Goal: Information Seeking & Learning: Learn about a topic

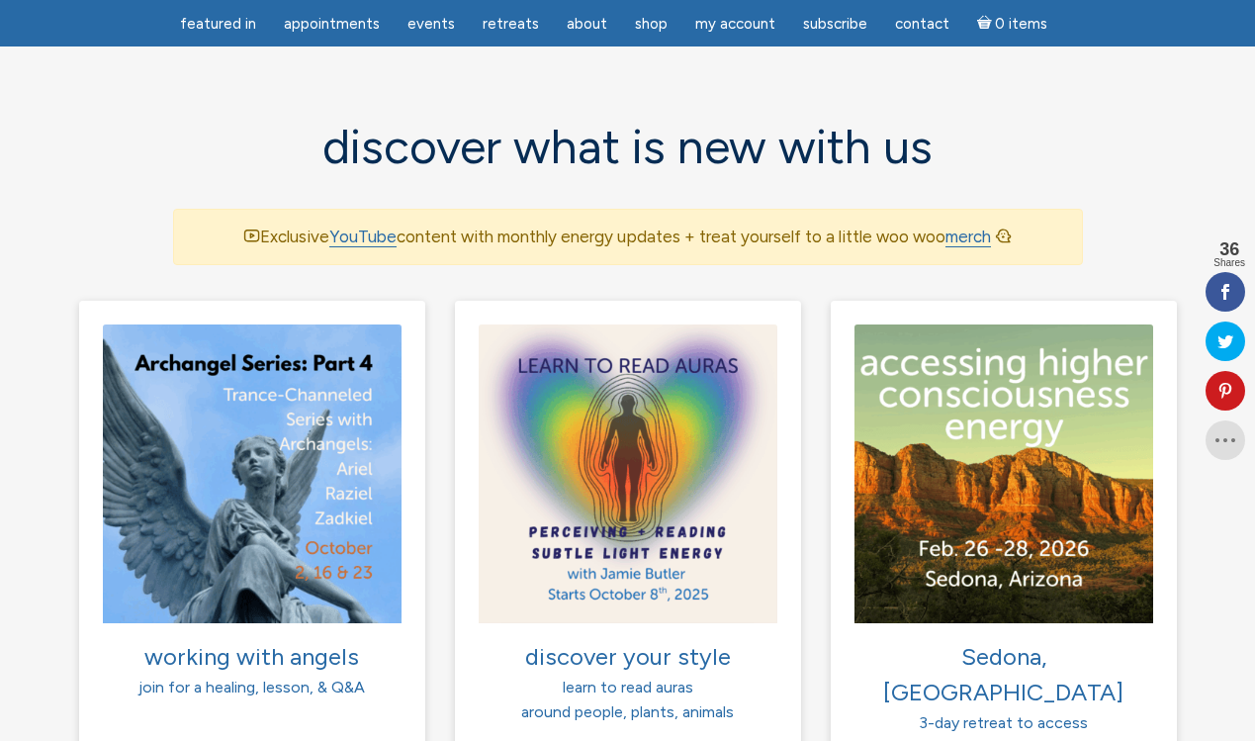
scroll to position [1248, 0]
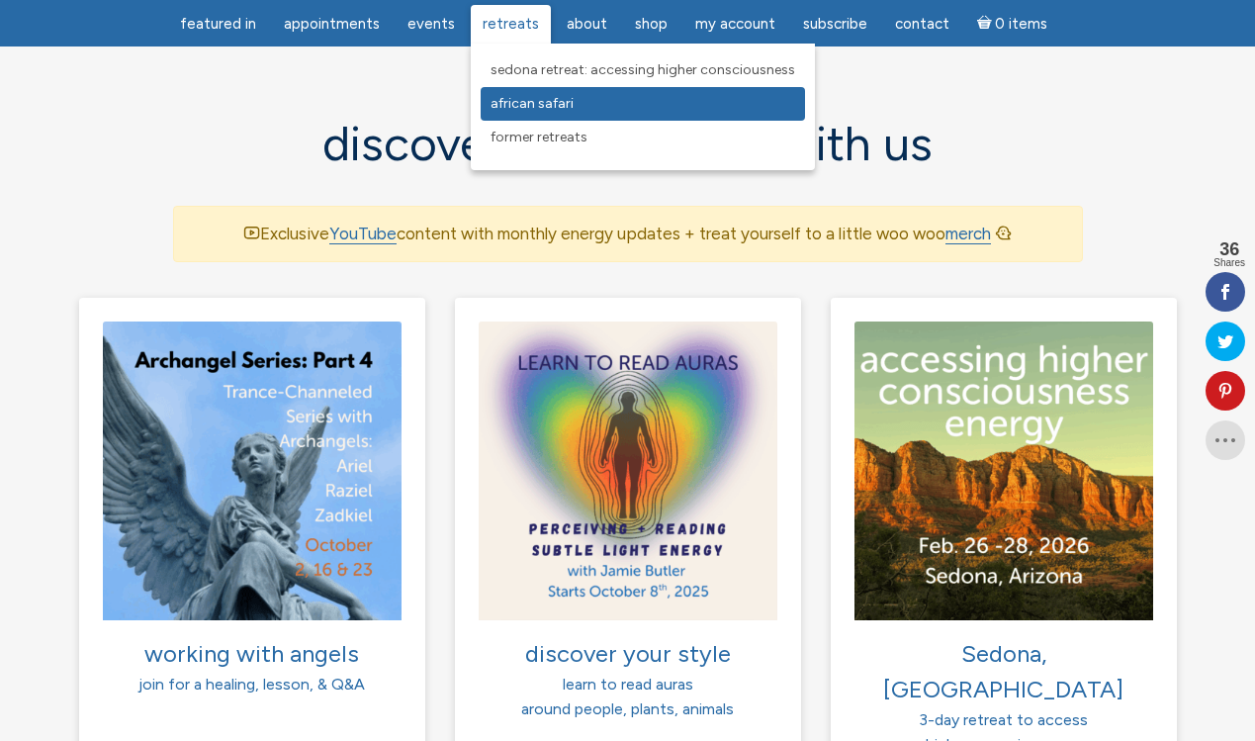
click at [515, 111] on span "African Safari" at bounding box center [532, 103] width 83 height 17
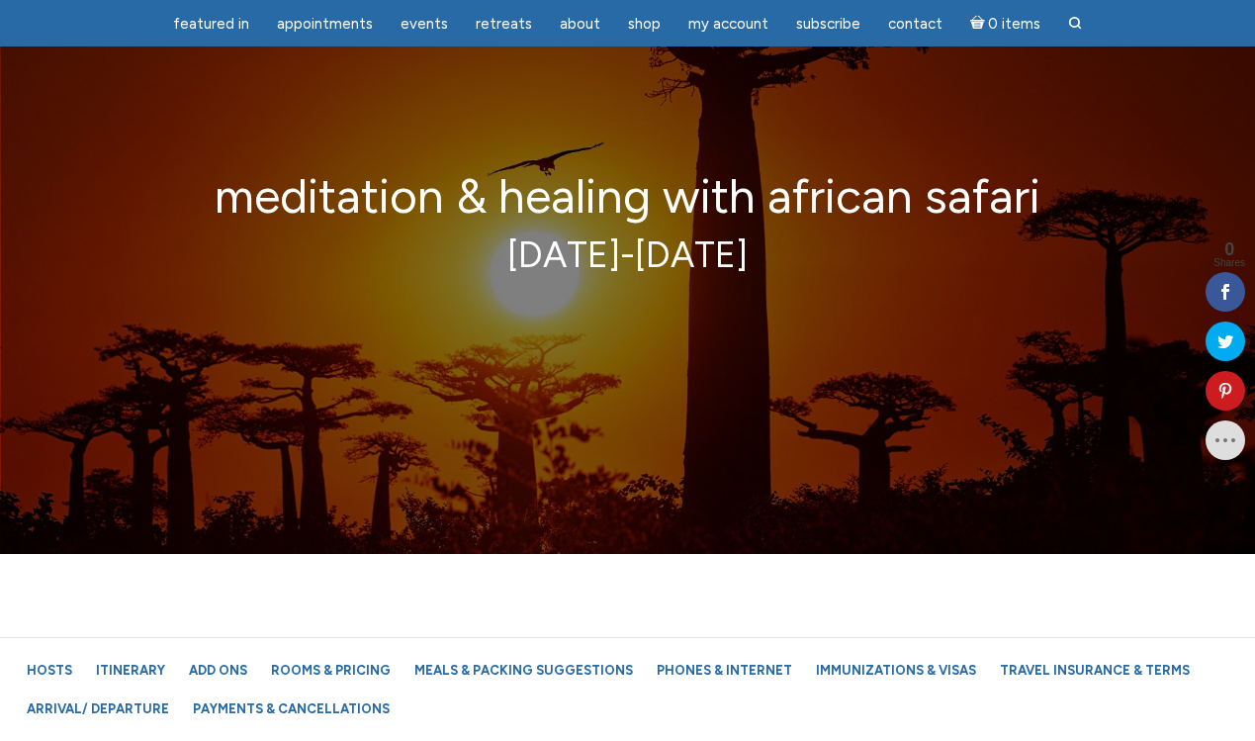
scroll to position [271, 0]
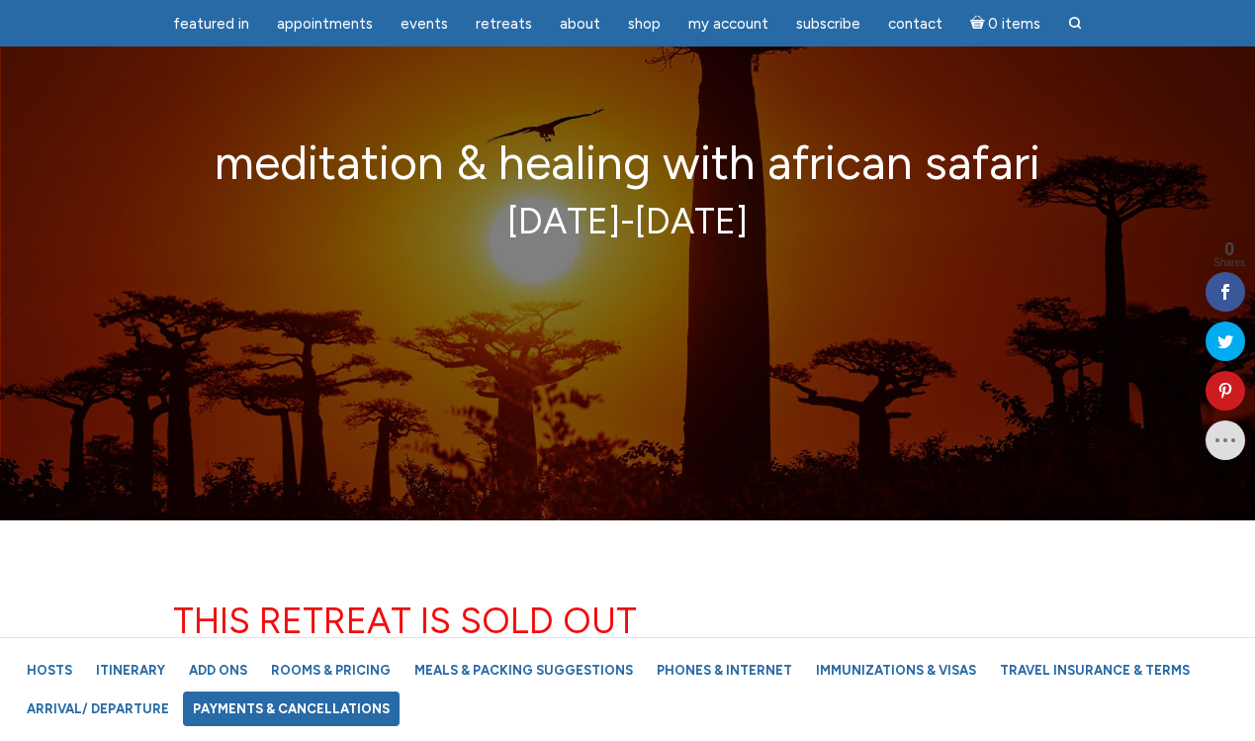
click at [308, 699] on link "Payments & Cancellations" at bounding box center [291, 709] width 217 height 35
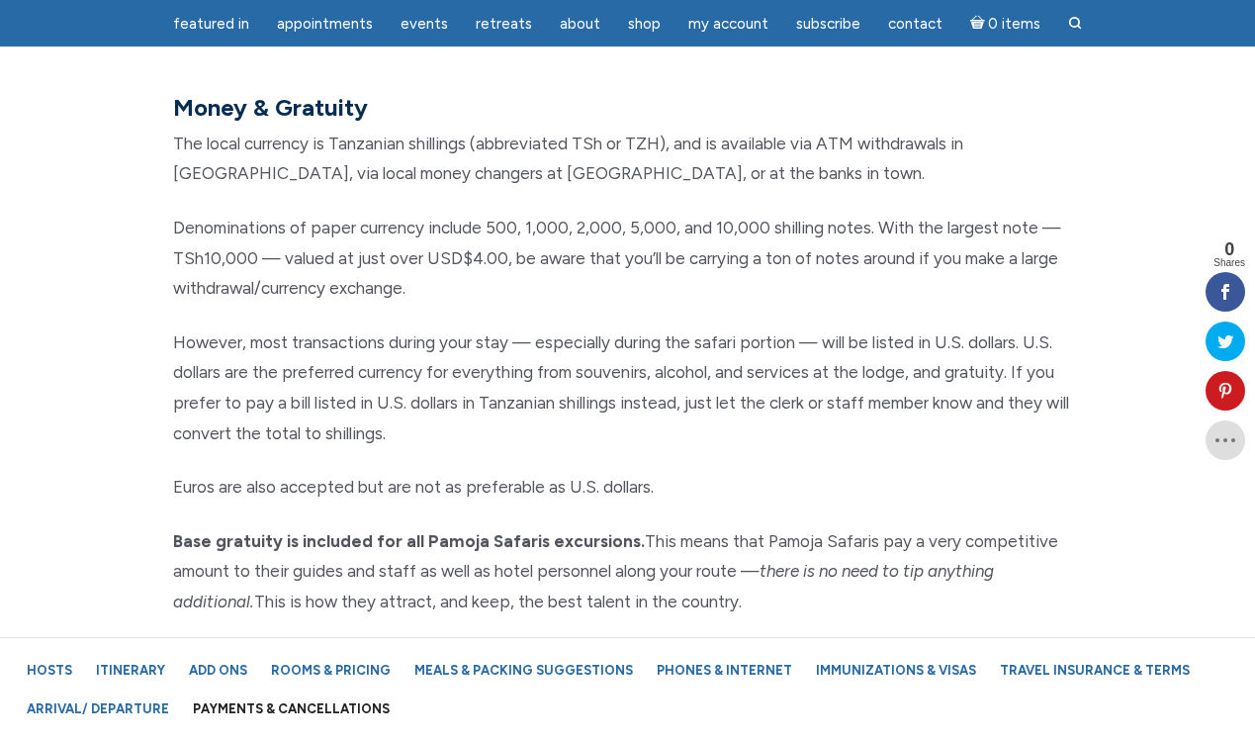
scroll to position [23633, 0]
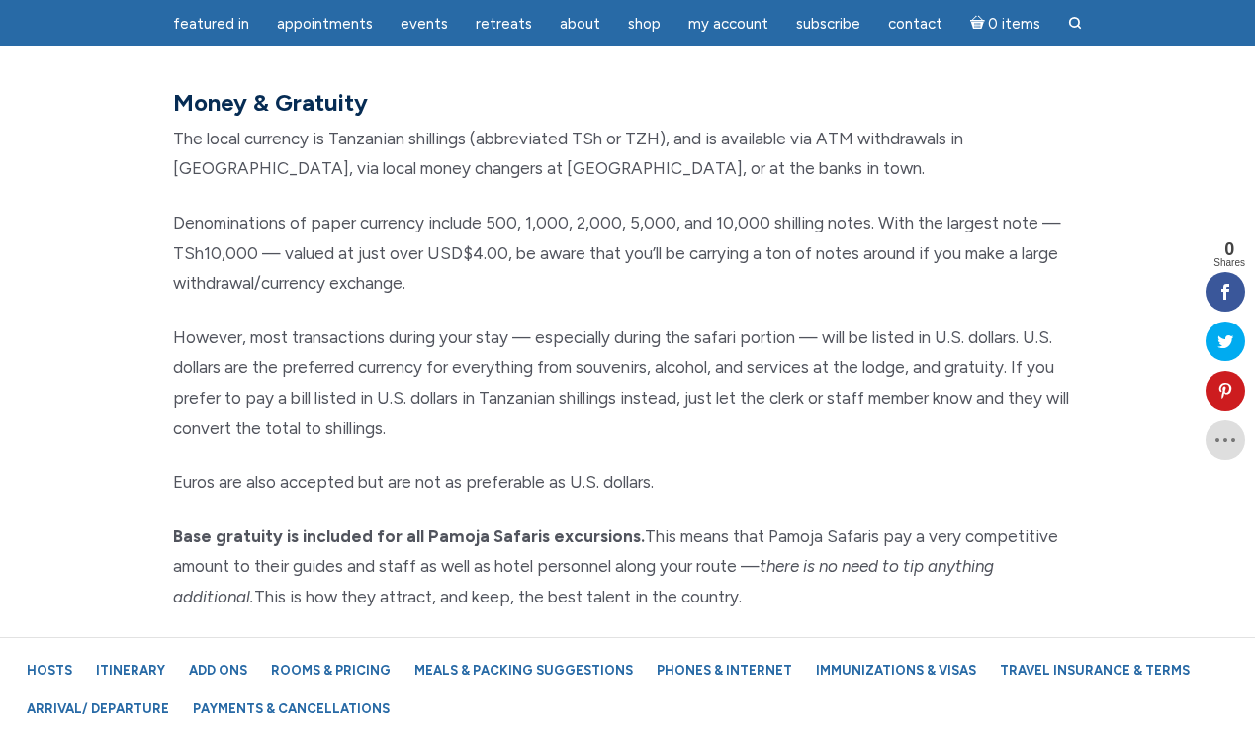
drag, startPoint x: 571, startPoint y: 460, endPoint x: 566, endPoint y: 469, distance: 10.2
click at [566, 469] on div "Money & Gratuity The local currency is Tanzanian shillings (abbreviated TSh or …" at bounding box center [628, 418] width 940 height 664
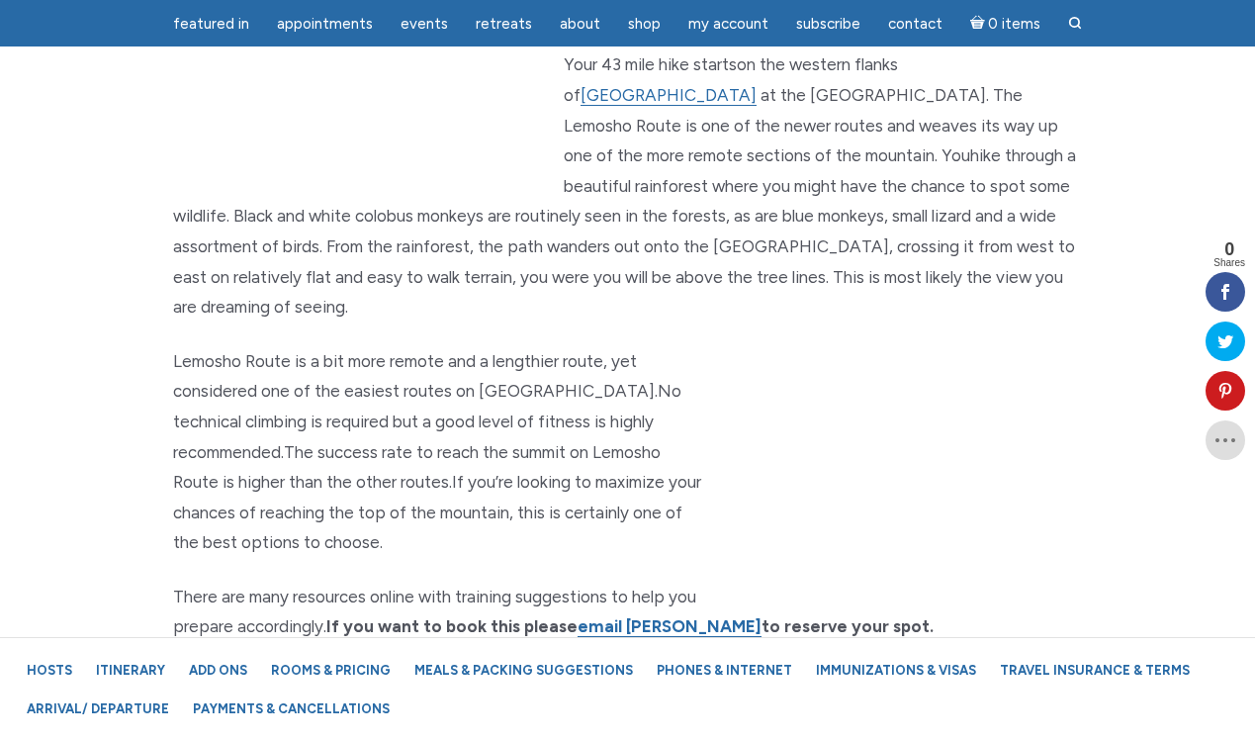
scroll to position [10843, 0]
